Goal: Task Accomplishment & Management: Complete application form

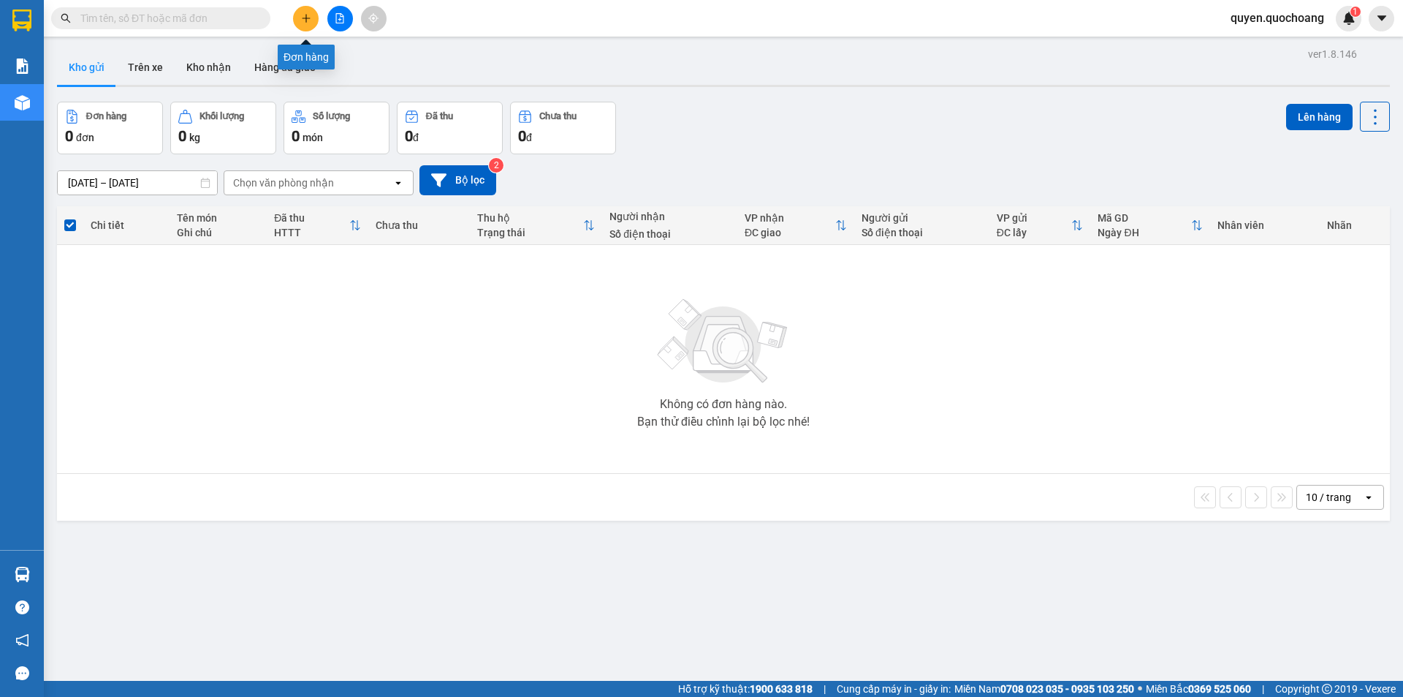
click at [304, 18] on icon "plus" at bounding box center [306, 18] width 8 height 1
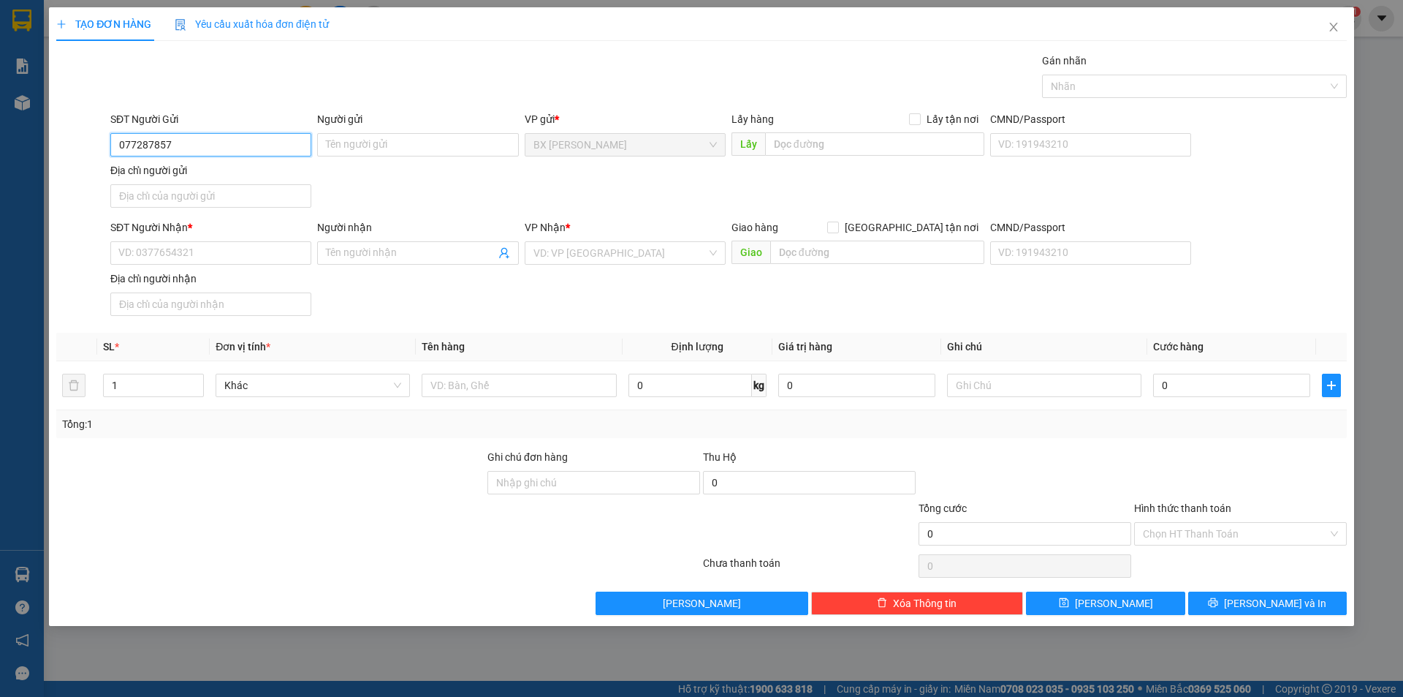
type input "0772878579"
click at [169, 182] on div "0772878579 - CHỊ DIỆP" at bounding box center [210, 173] width 201 height 23
type input "CHỊ DIỆP"
type input "0772878579"
click at [262, 245] on input "SĐT Người Nhận *" at bounding box center [210, 252] width 201 height 23
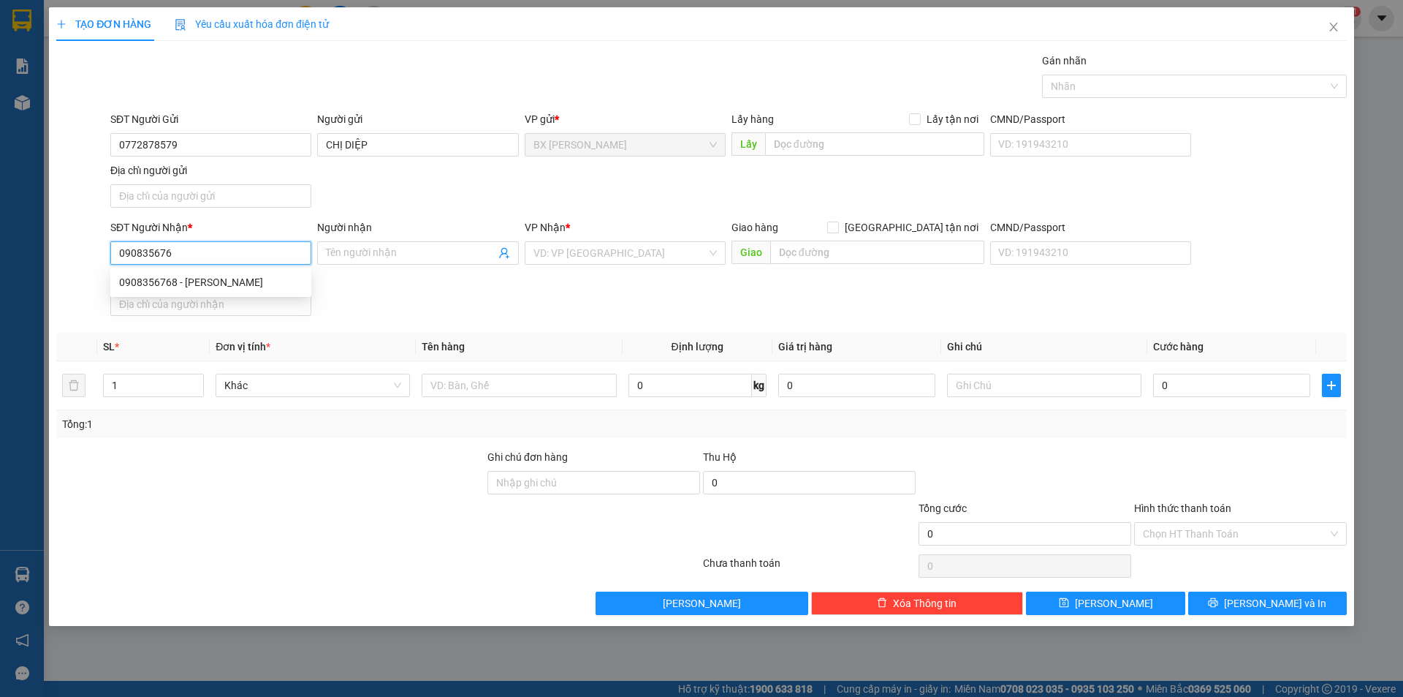
type input "0908356768"
click at [251, 273] on div "0908356768 - [PERSON_NAME]" at bounding box center [210, 281] width 201 height 23
type input "ANH PHONG"
type input "0908356768"
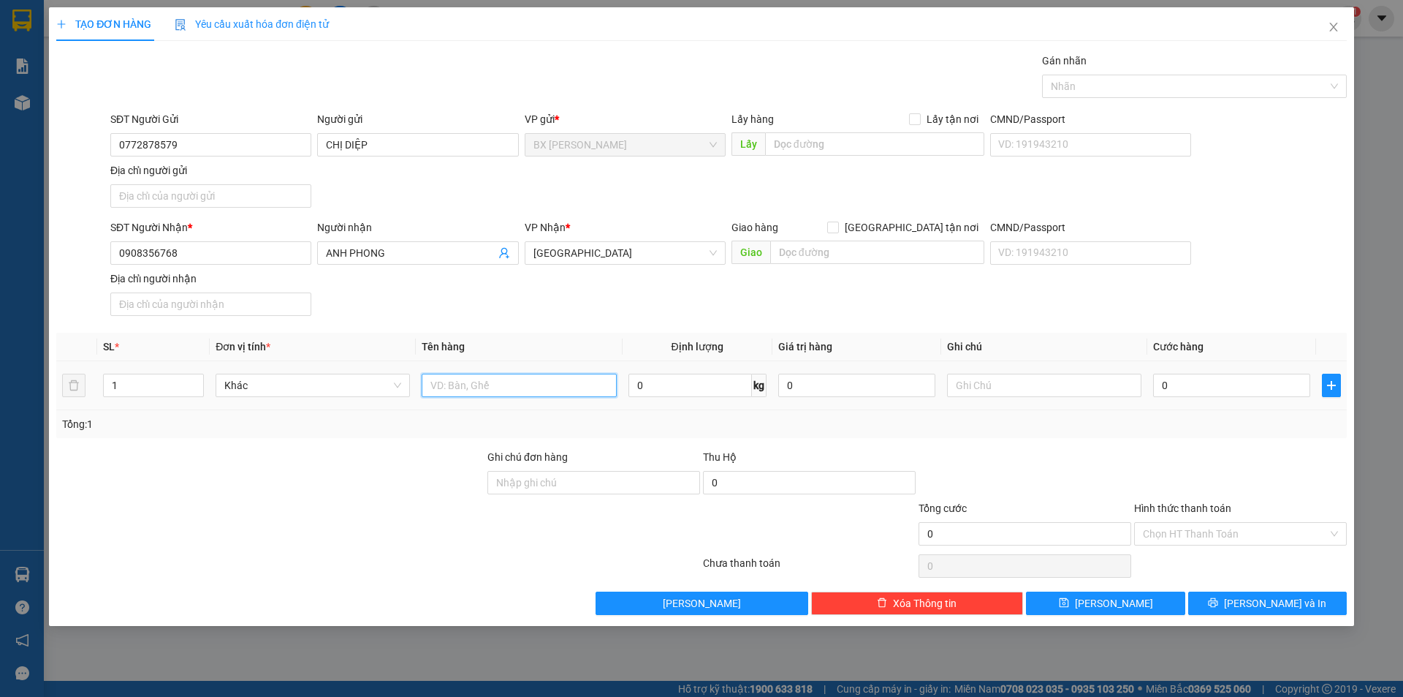
click at [500, 387] on input "text" at bounding box center [519, 384] width 194 height 23
type input "THÙNG"
click at [1277, 600] on span "[PERSON_NAME] và In" at bounding box center [1275, 603] width 102 height 16
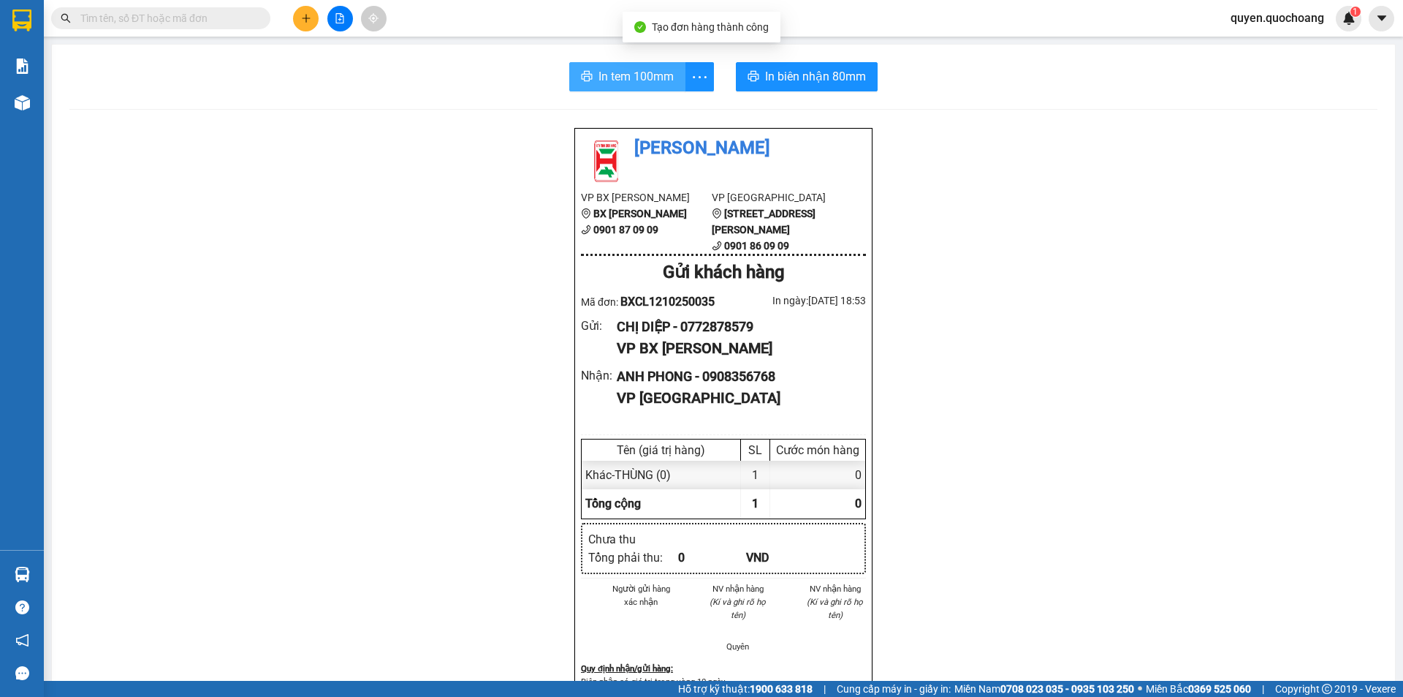
click at [614, 79] on span "In tem 100mm" at bounding box center [636, 76] width 75 height 18
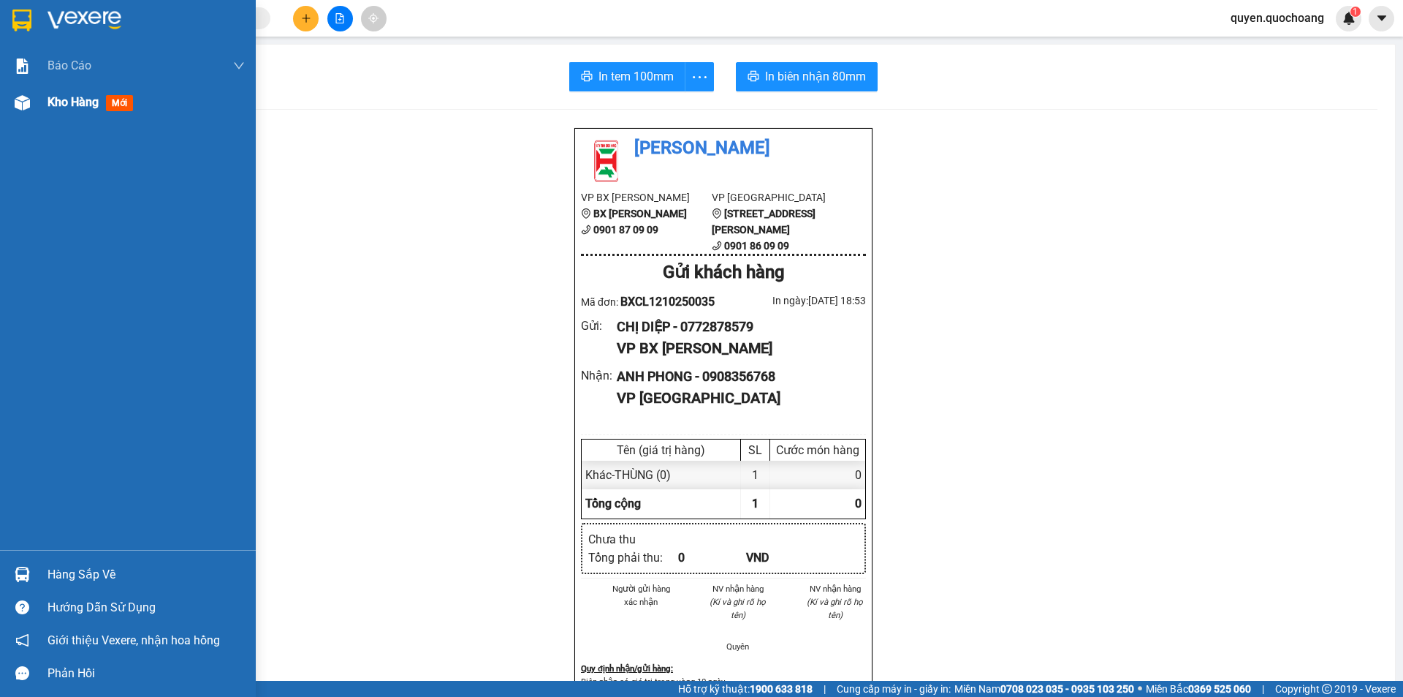
click at [99, 94] on div "Kho hàng mới" at bounding box center [93, 102] width 91 height 18
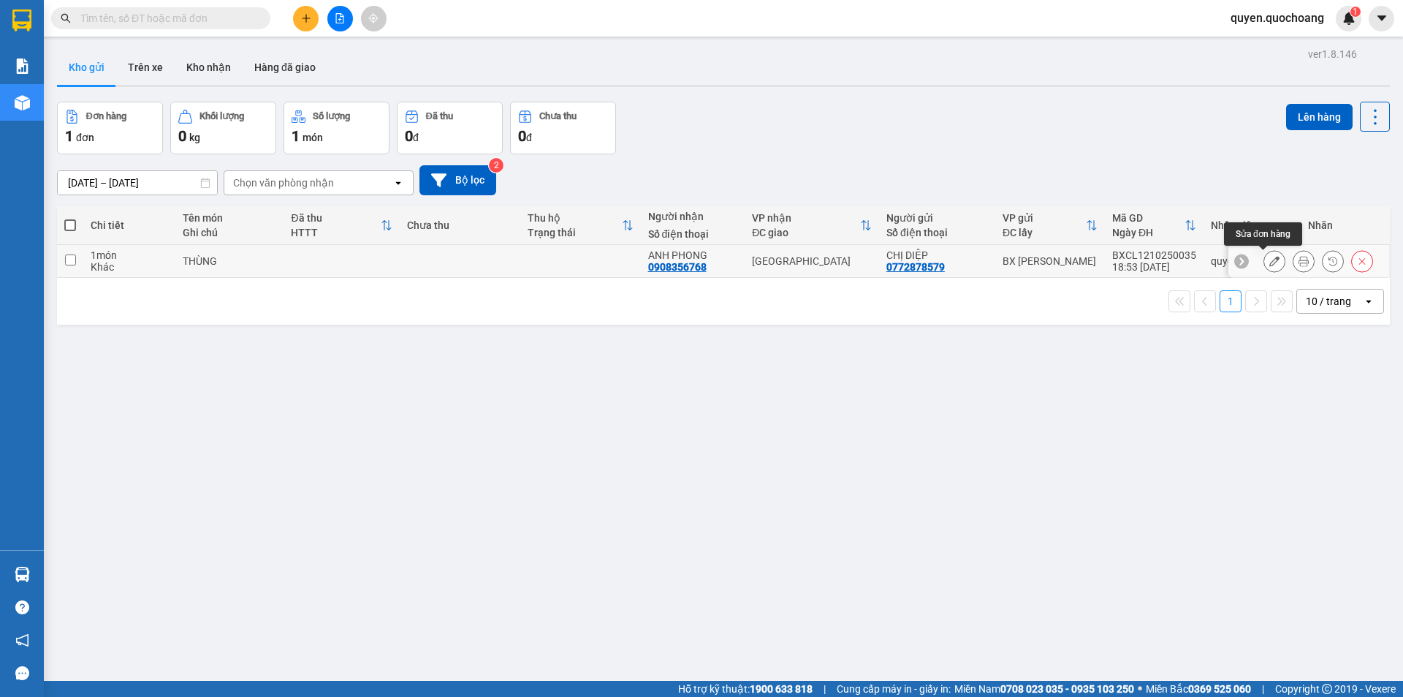
click at [1264, 268] on button at bounding box center [1274, 262] width 20 height 26
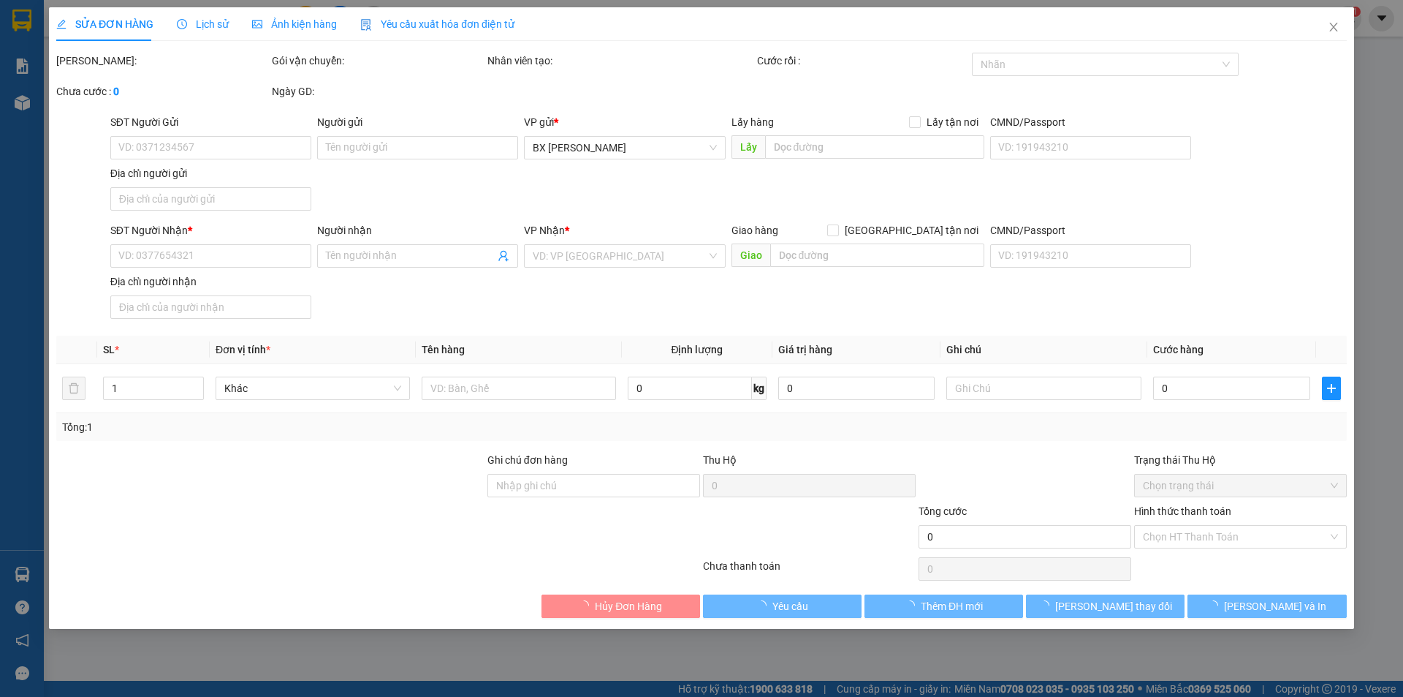
type input "0772878579"
type input "CHỊ DIỆP"
type input "0908356768"
type input "ANH PHONG"
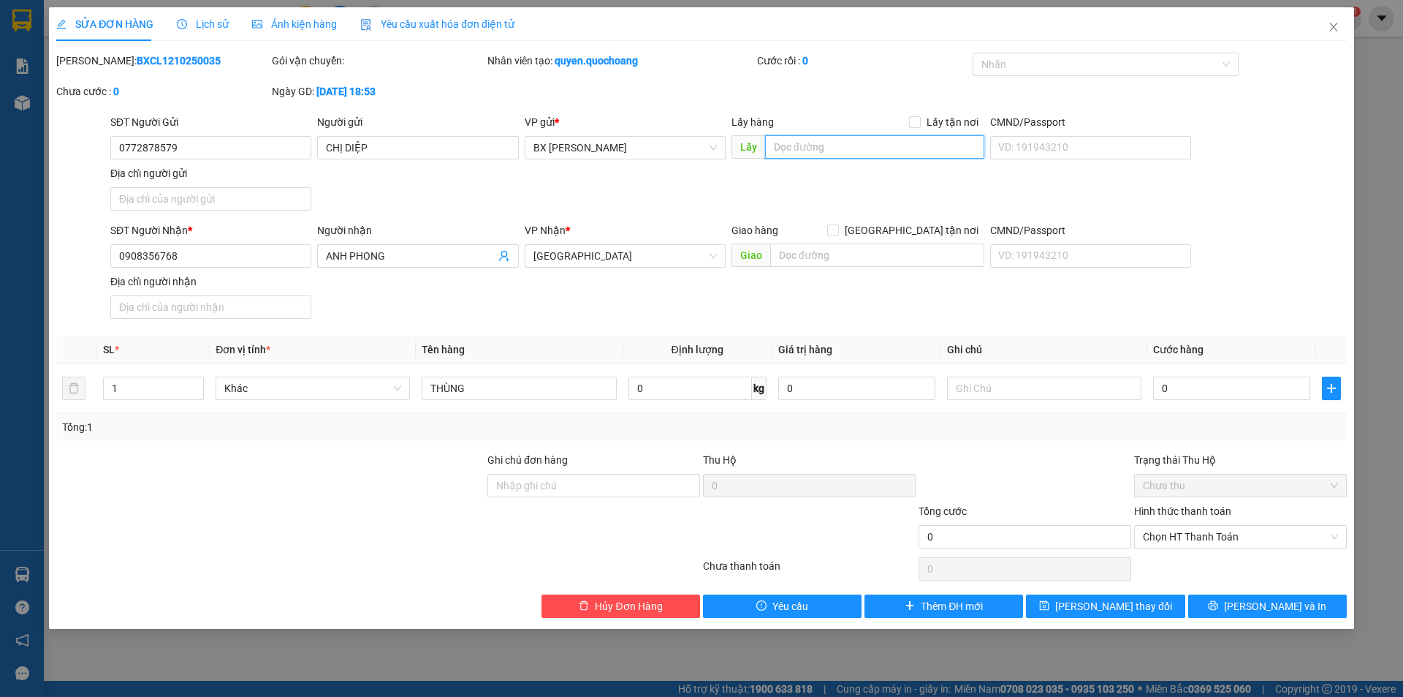
click at [778, 142] on input "text" at bounding box center [874, 146] width 219 height 23
type input "T"
type input "PT ÔNG BẦU"
click at [1270, 599] on span "[PERSON_NAME] và In" at bounding box center [1275, 606] width 102 height 16
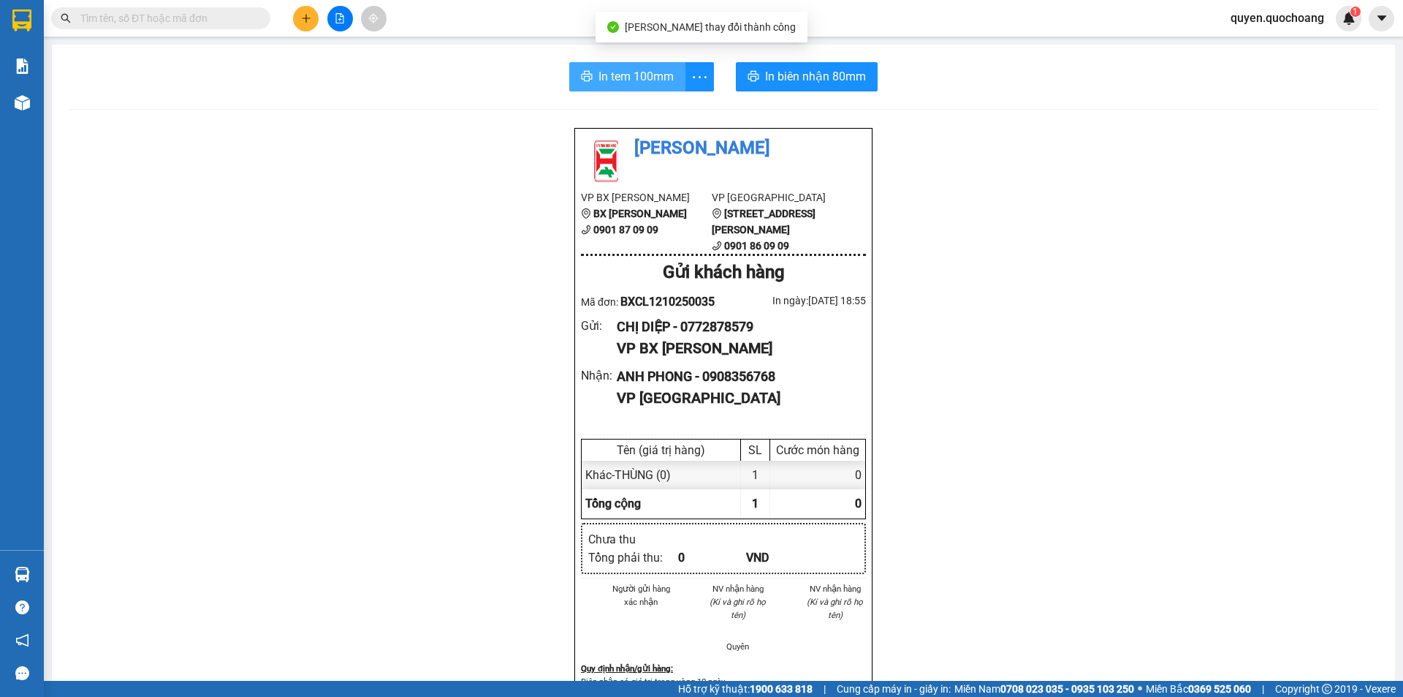
click at [640, 89] on button "In tem 100mm" at bounding box center [627, 76] width 116 height 29
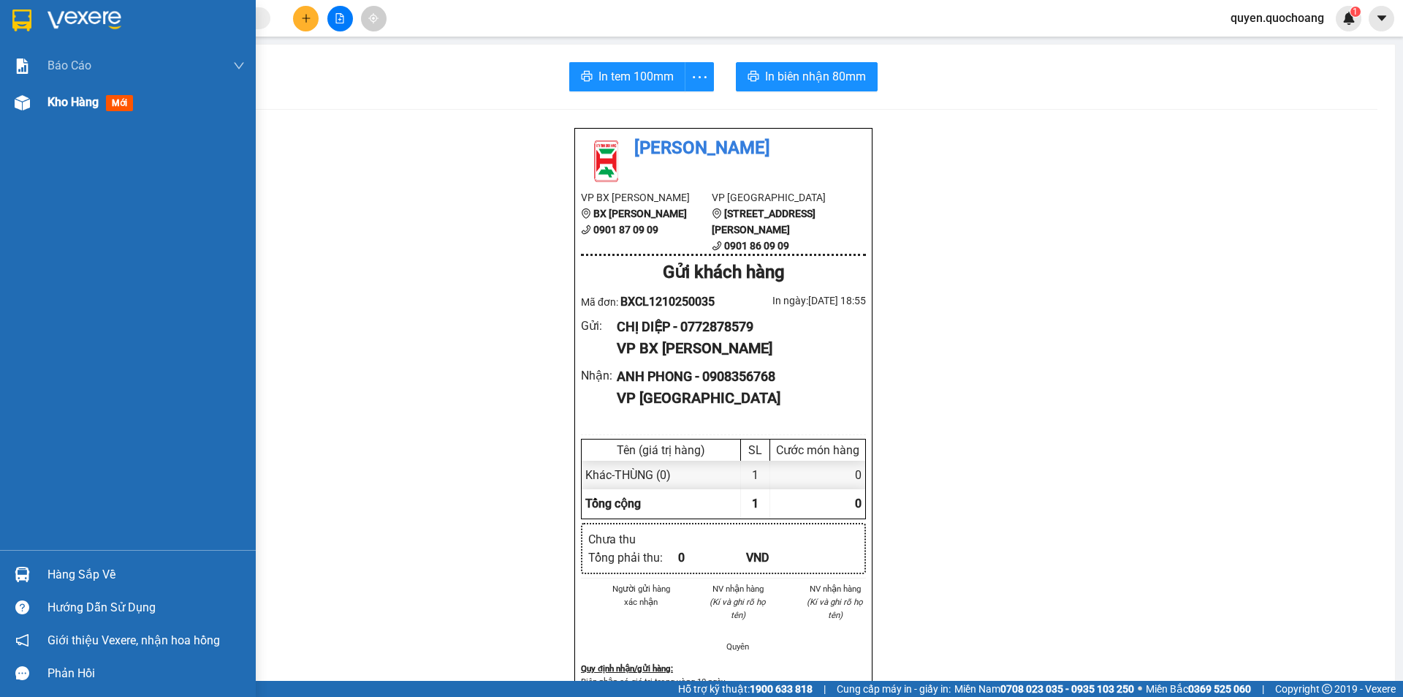
click at [58, 105] on span "Kho hàng" at bounding box center [73, 102] width 51 height 14
